Goal: Navigation & Orientation: Find specific page/section

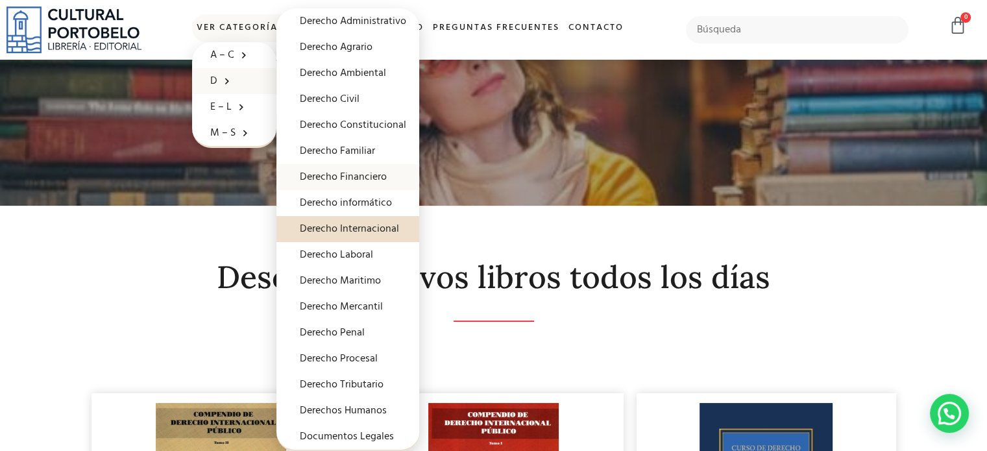
click at [345, 172] on link "Derecho Financiero" at bounding box center [348, 177] width 143 height 26
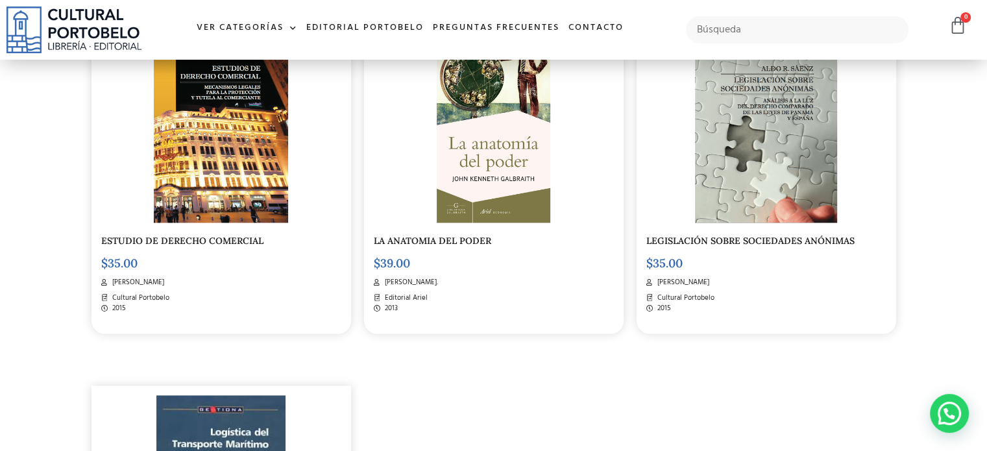
scroll to position [2012, 0]
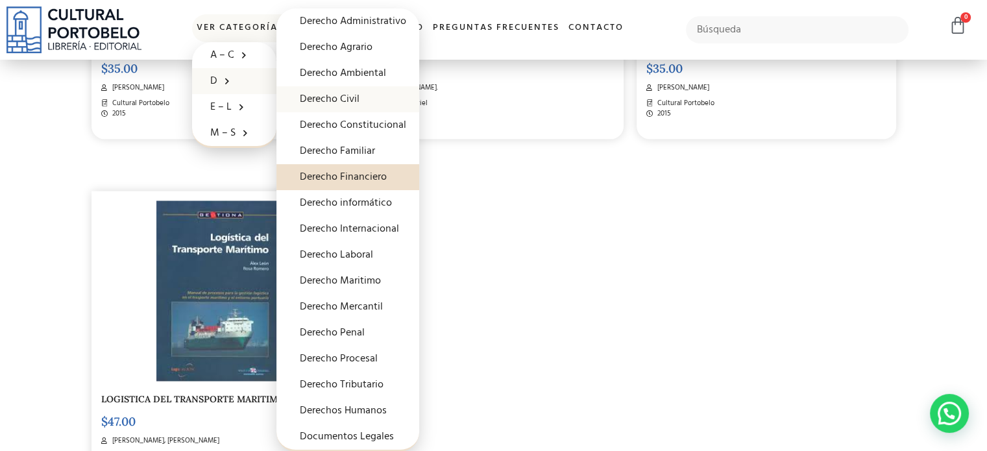
click at [345, 96] on link "Derecho Civil" at bounding box center [348, 99] width 143 height 26
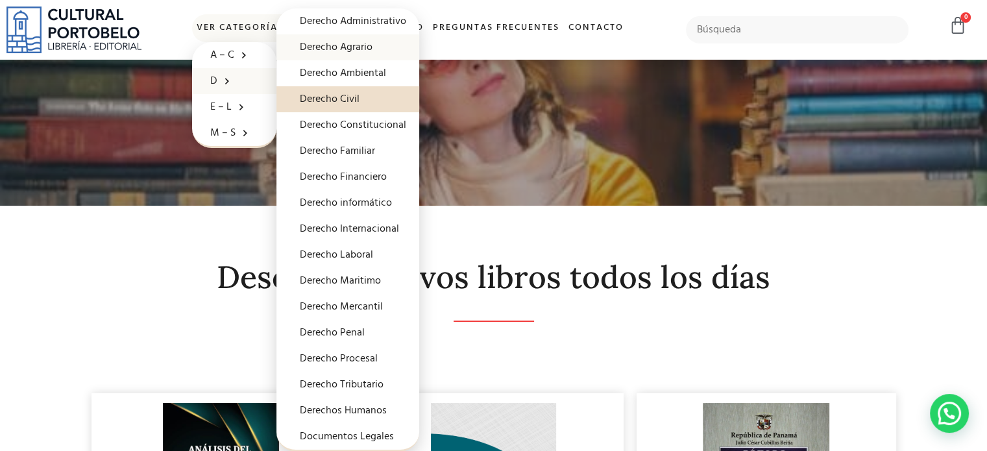
click at [354, 43] on link "Derecho Agrario" at bounding box center [348, 47] width 143 height 26
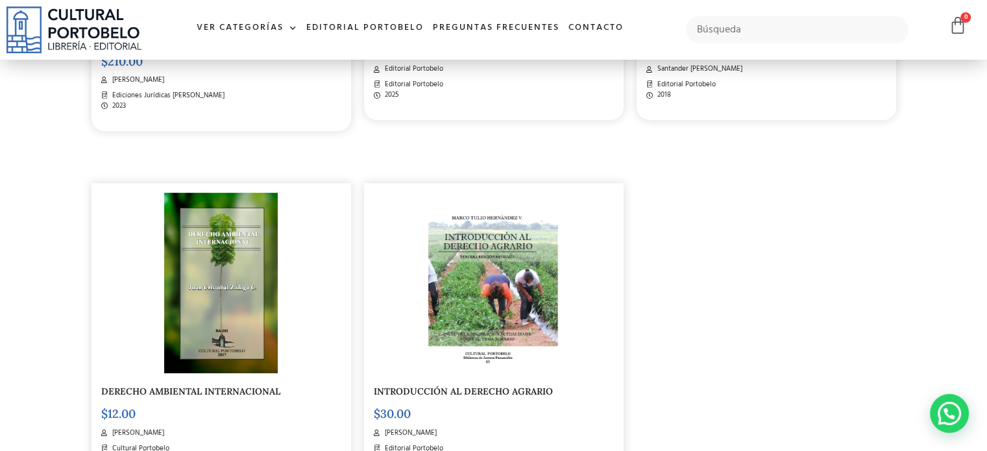
scroll to position [714, 0]
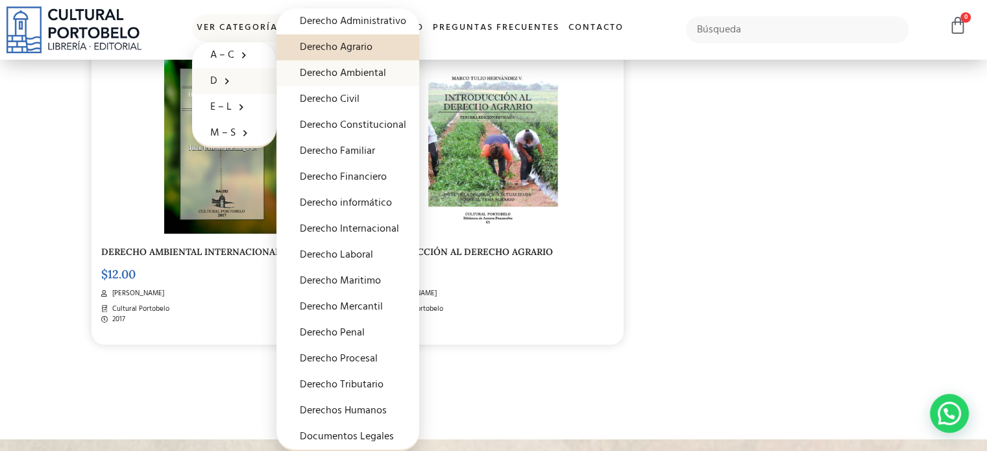
click at [353, 72] on link "Derecho Ambiental" at bounding box center [348, 73] width 143 height 26
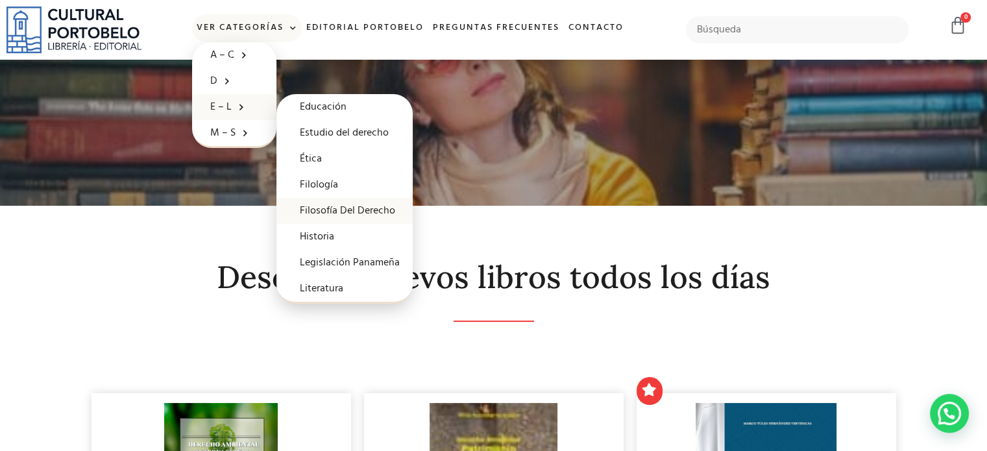
click at [331, 215] on link "Filosofía Del Derecho" at bounding box center [345, 211] width 136 height 26
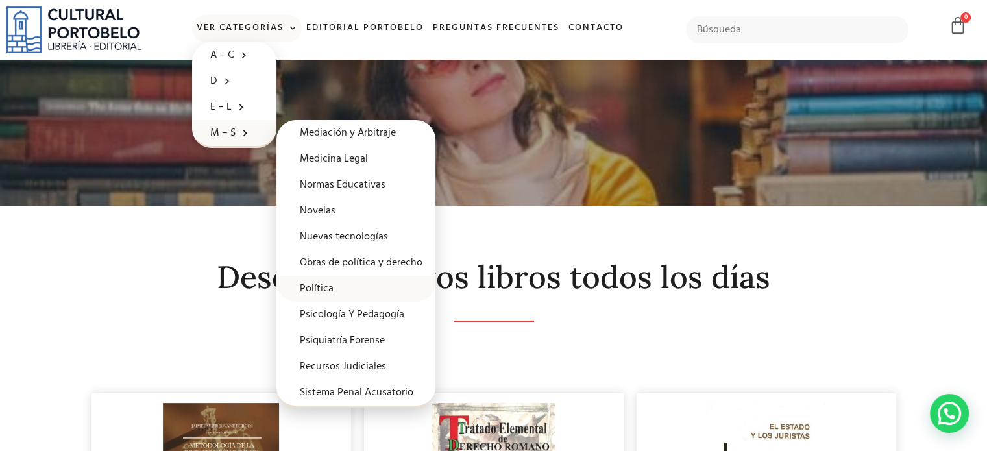
click at [346, 293] on link "Política" at bounding box center [356, 289] width 159 height 26
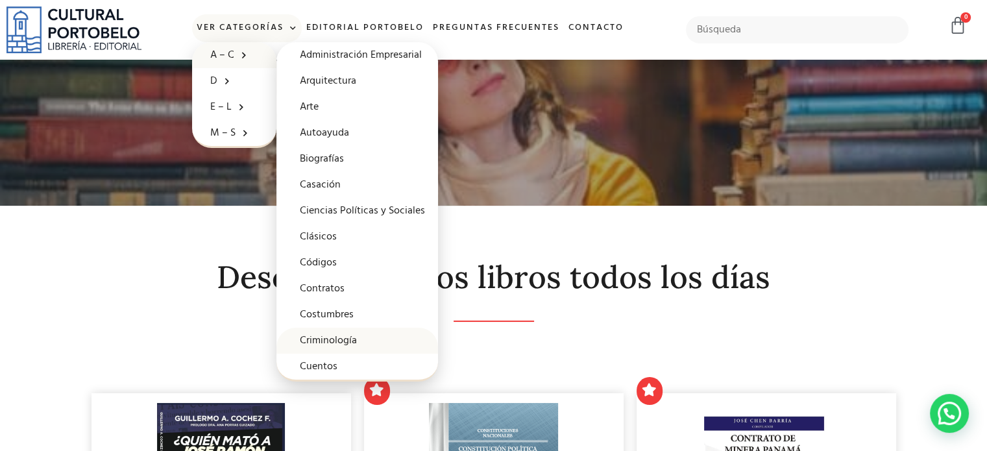
click at [338, 340] on link "Criminología" at bounding box center [358, 341] width 162 height 26
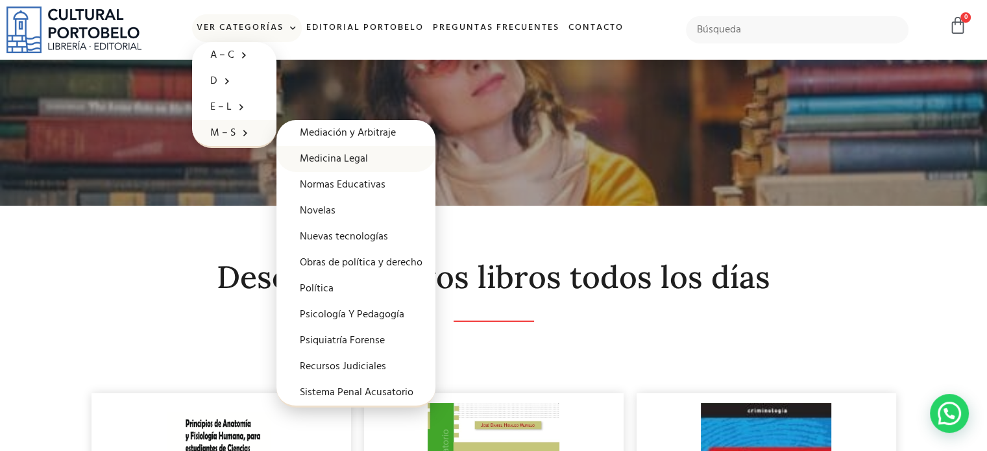
click at [339, 166] on link "Medicina Legal" at bounding box center [356, 159] width 159 height 26
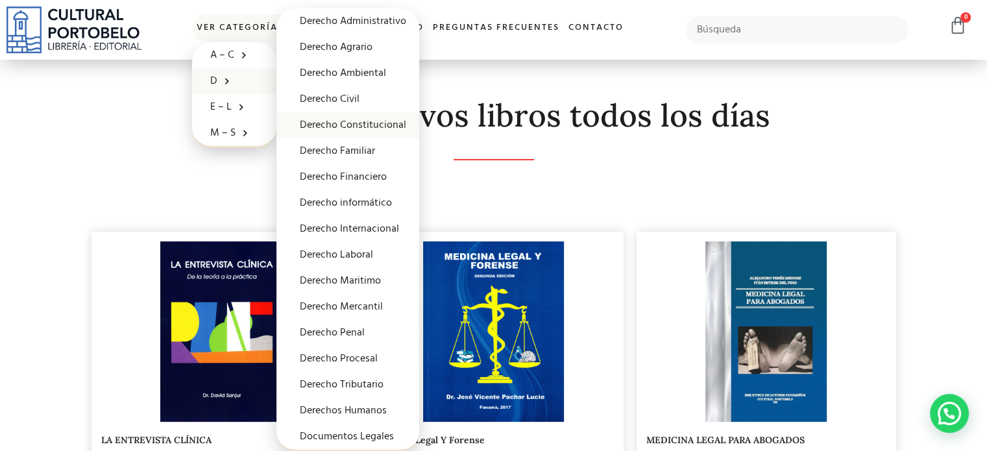
scroll to position [184, 0]
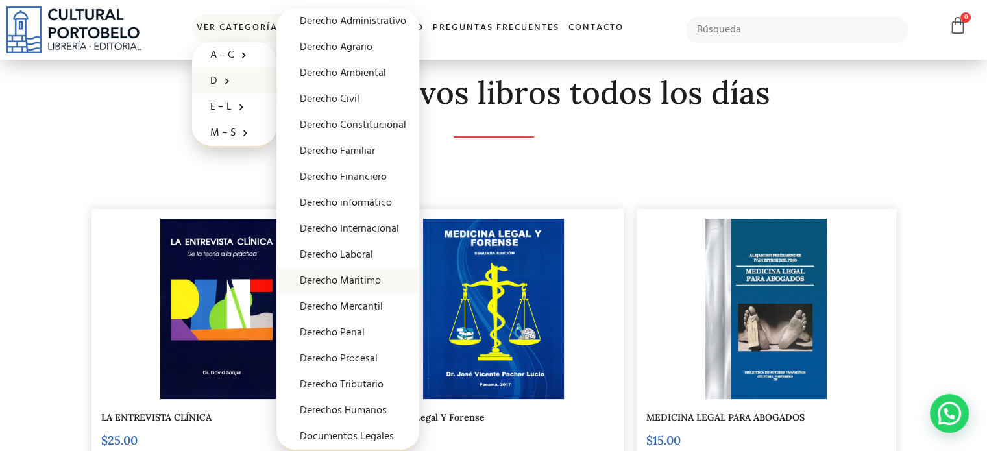
click at [360, 279] on link "Derecho Maritimo" at bounding box center [348, 281] width 143 height 26
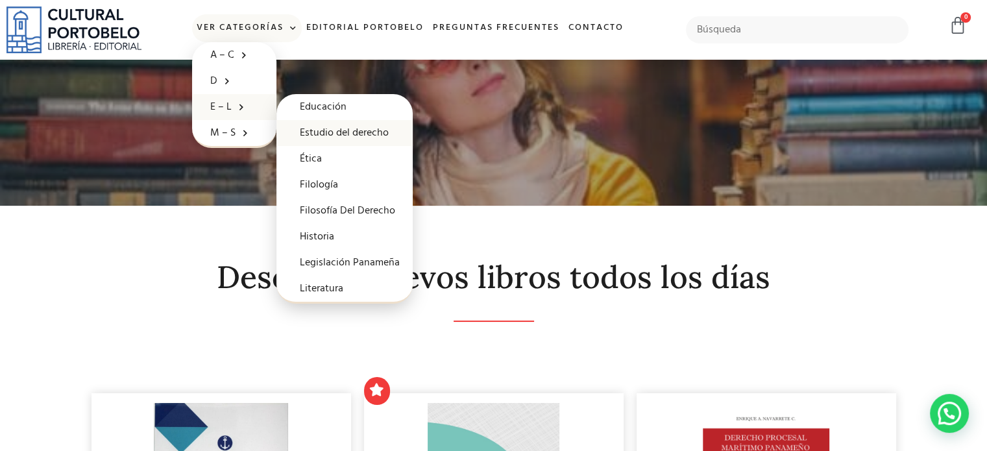
click at [329, 131] on link "Estudio del derecho" at bounding box center [345, 133] width 136 height 26
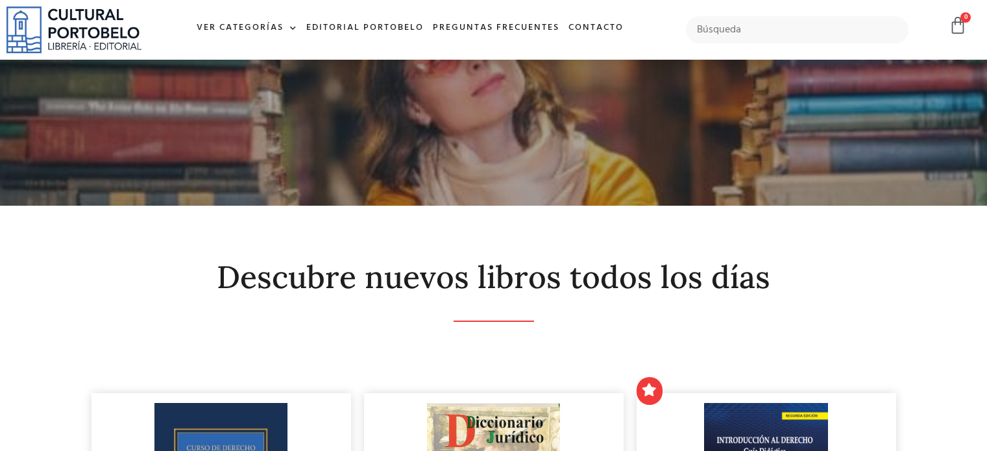
scroll to position [389, 0]
